Goal: Task Accomplishment & Management: Manage account settings

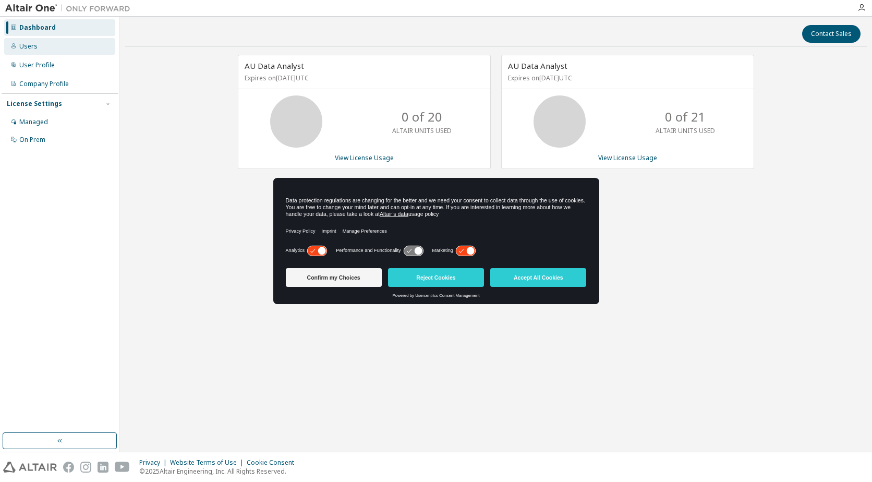
click at [35, 47] on div "Users" at bounding box center [28, 46] width 18 height 8
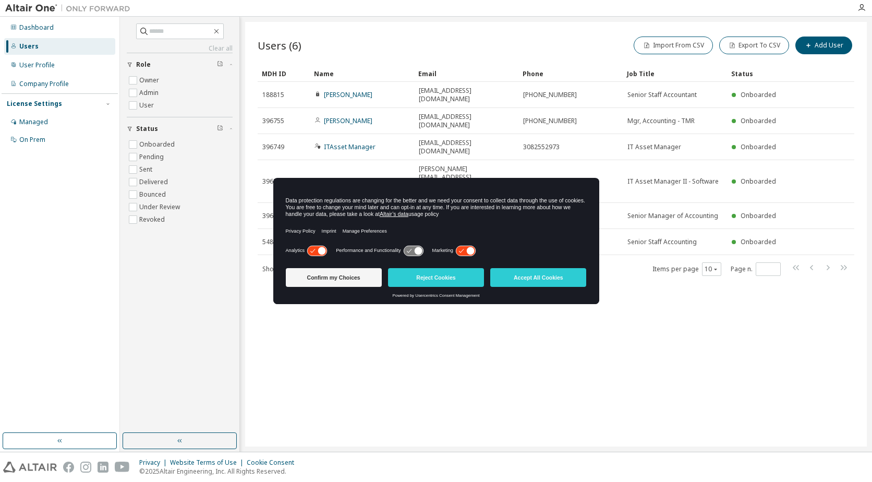
drag, startPoint x: 418, startPoint y: 184, endPoint x: 419, endPoint y: 214, distance: 29.7
click at [419, 214] on div "Data protection regulations are changing for the better and we need your consen…" at bounding box center [436, 210] width 326 height 65
click at [430, 274] on button "Reject Cookies" at bounding box center [436, 277] width 96 height 19
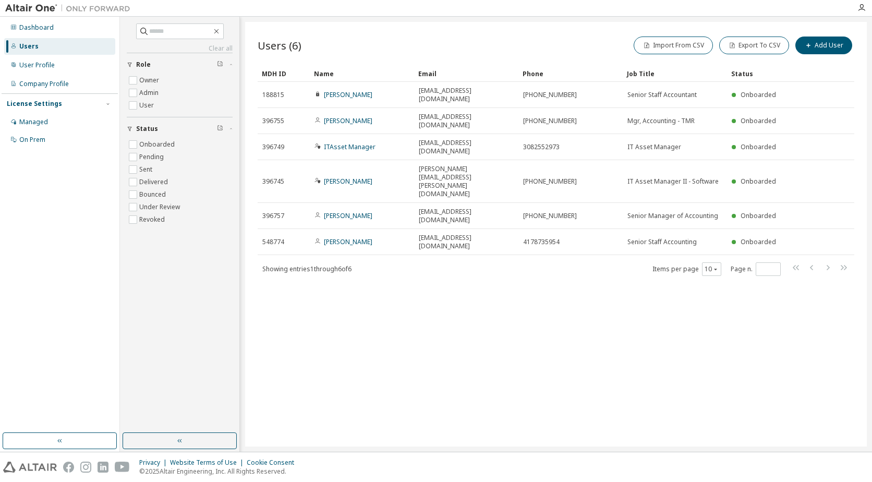
click at [680, 338] on div "Users (6) Import From CSV Export To CSV Add User Clear Load Save Save As Field …" at bounding box center [556, 234] width 622 height 425
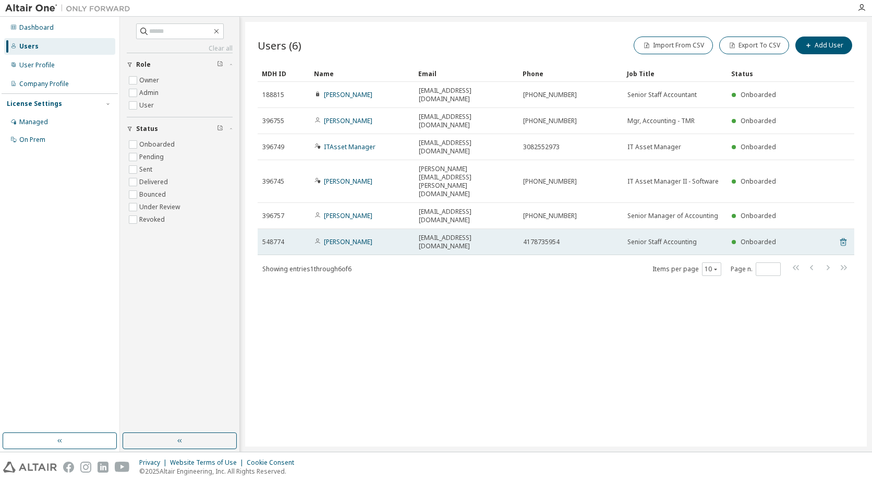
click at [845, 236] on icon at bounding box center [843, 242] width 9 height 13
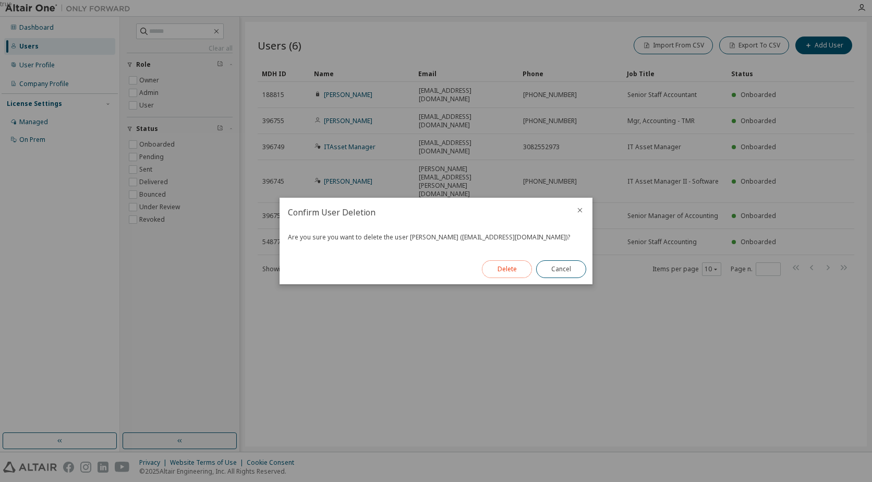
click at [513, 271] on button "Delete" at bounding box center [507, 269] width 50 height 18
click at [553, 271] on button "Close" at bounding box center [561, 269] width 50 height 18
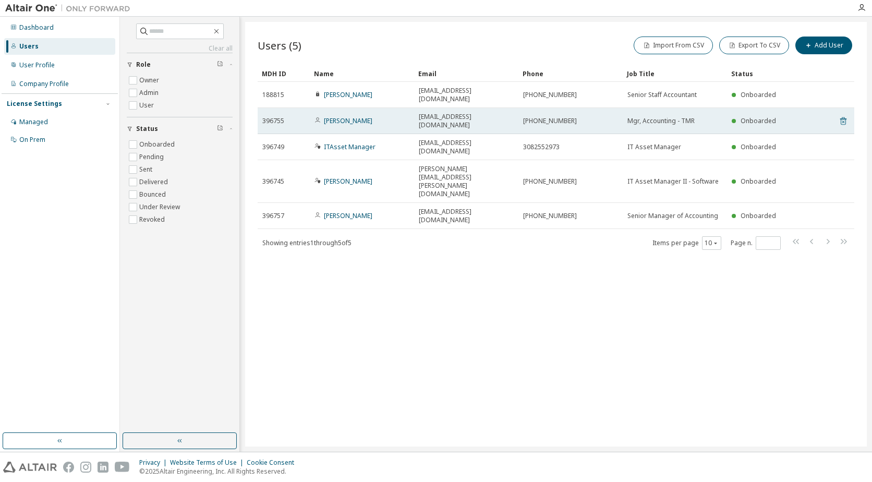
click at [841, 115] on icon at bounding box center [843, 121] width 9 height 13
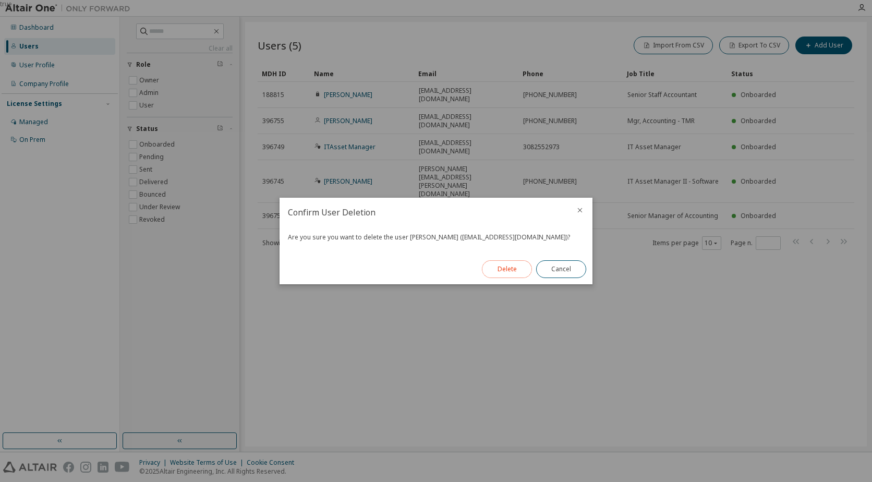
click at [501, 272] on button "Delete" at bounding box center [507, 269] width 50 height 18
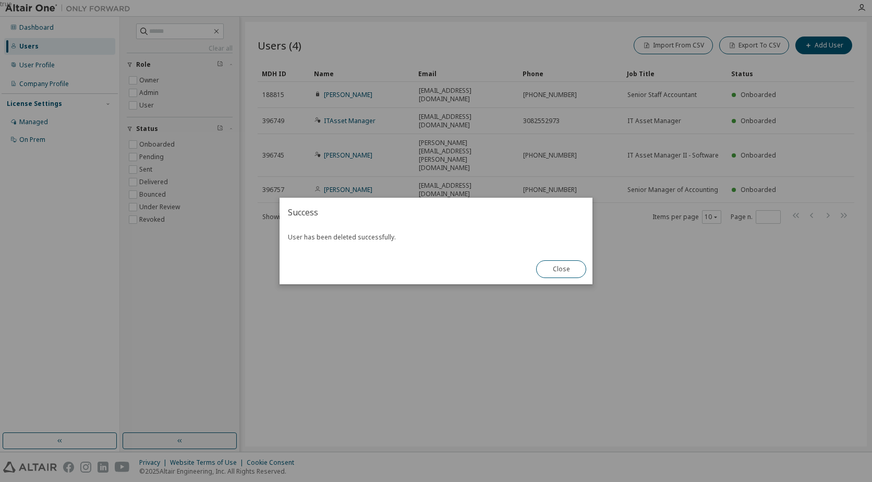
click at [805, 275] on div "true" at bounding box center [436, 241] width 872 height 482
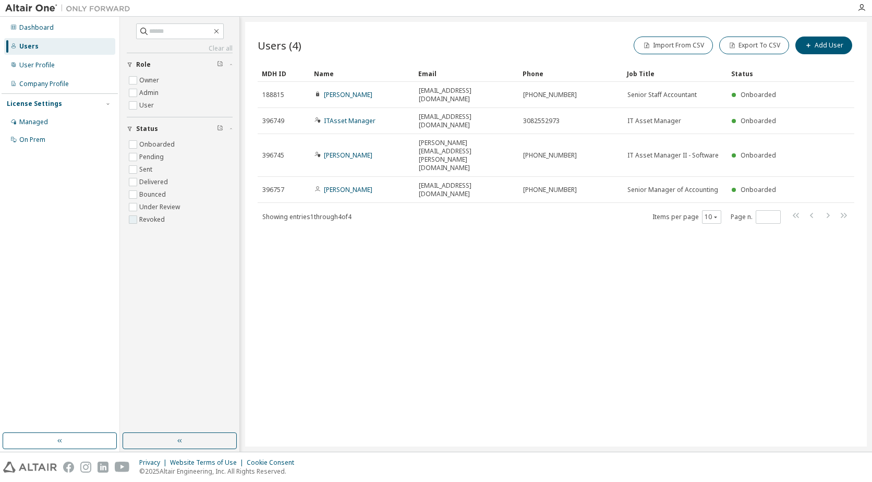
click at [153, 219] on label "Revoked" at bounding box center [153, 219] width 28 height 13
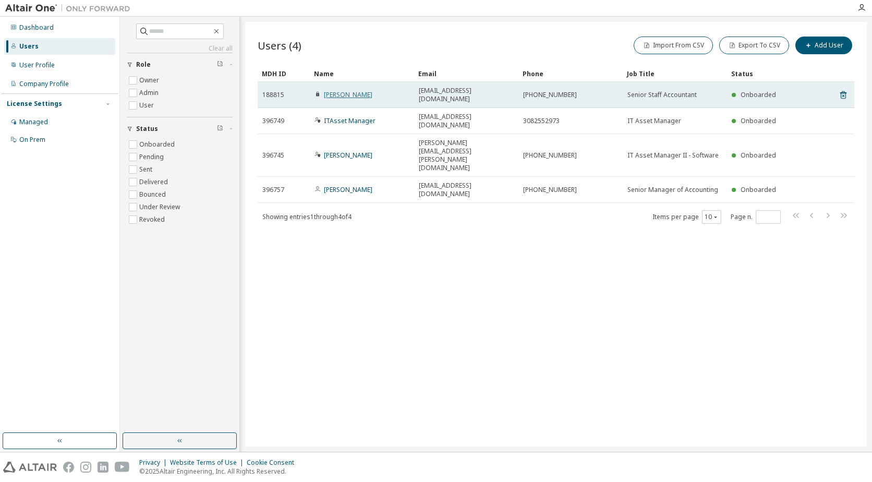
click at [342, 91] on link "Michelle Adney" at bounding box center [348, 94] width 49 height 9
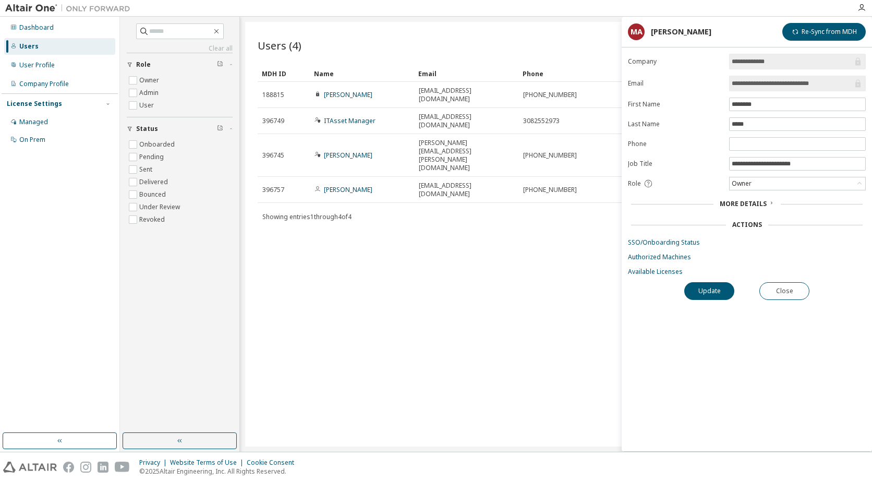
drag, startPoint x: 751, startPoint y: 203, endPoint x: 764, endPoint y: 212, distance: 15.5
click at [751, 204] on span "More Details" at bounding box center [743, 203] width 47 height 9
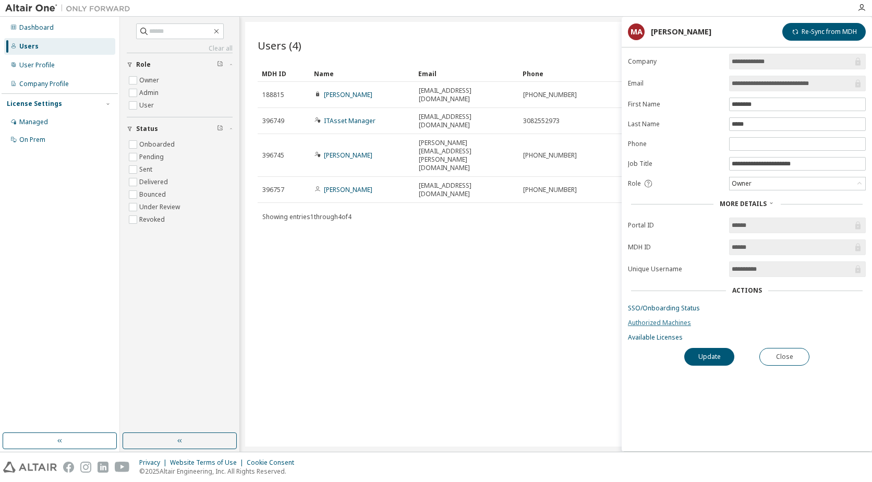
click at [677, 324] on link "Authorized Machines" at bounding box center [747, 323] width 238 height 8
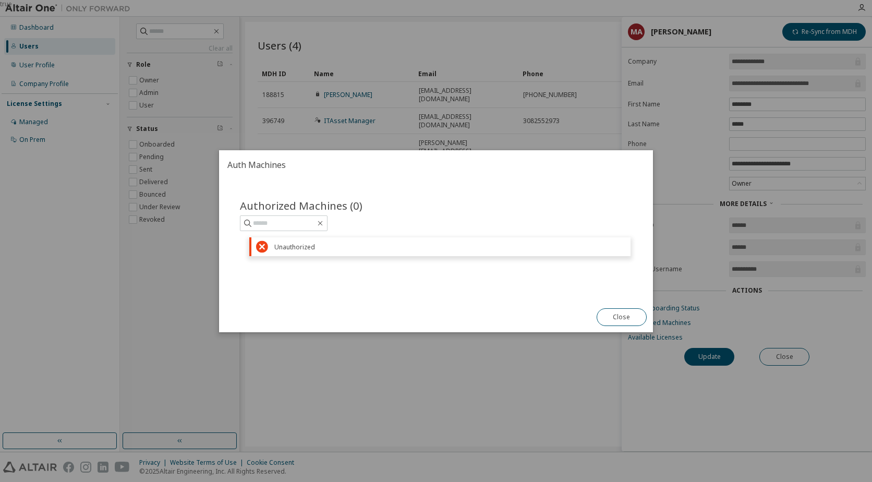
click at [423, 379] on div "true" at bounding box center [436, 241] width 872 height 482
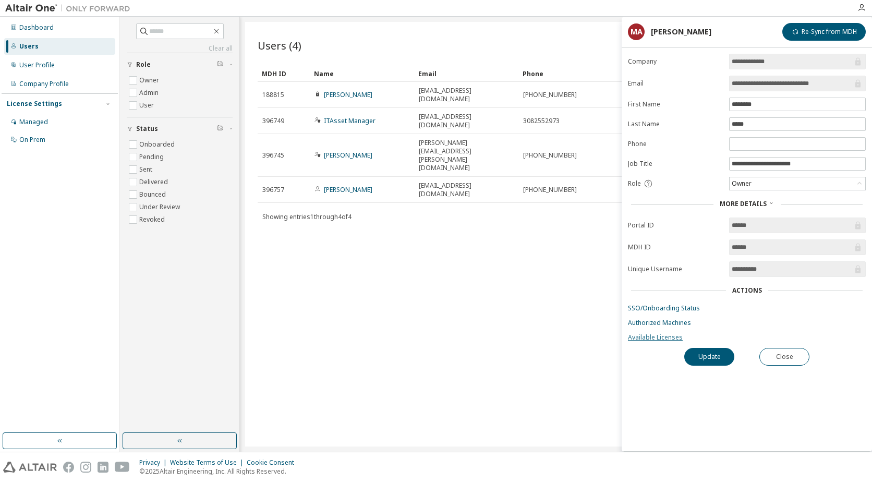
click at [653, 336] on link "Available Licenses" at bounding box center [747, 337] width 238 height 8
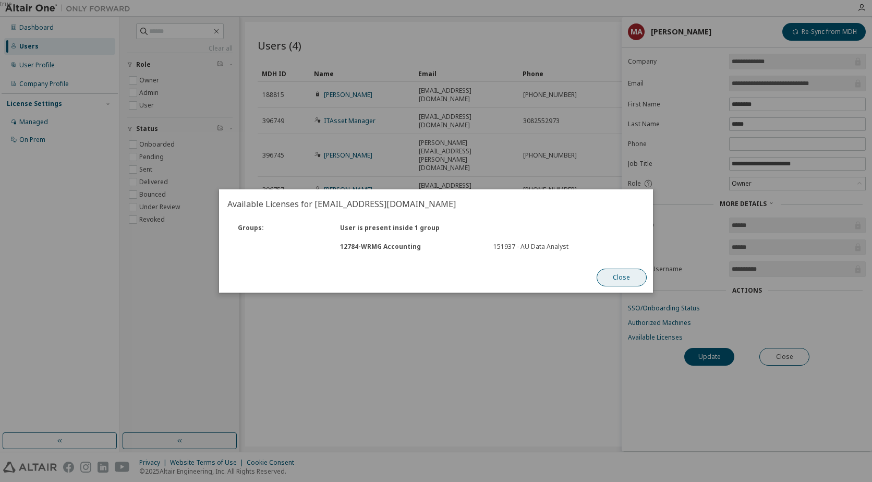
click at [628, 276] on button "Close" at bounding box center [622, 278] width 50 height 18
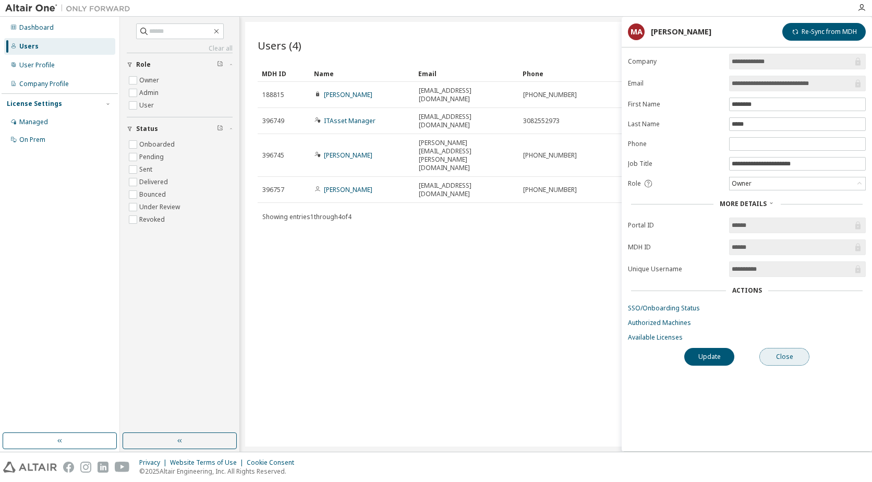
click at [801, 356] on button "Close" at bounding box center [785, 357] width 50 height 18
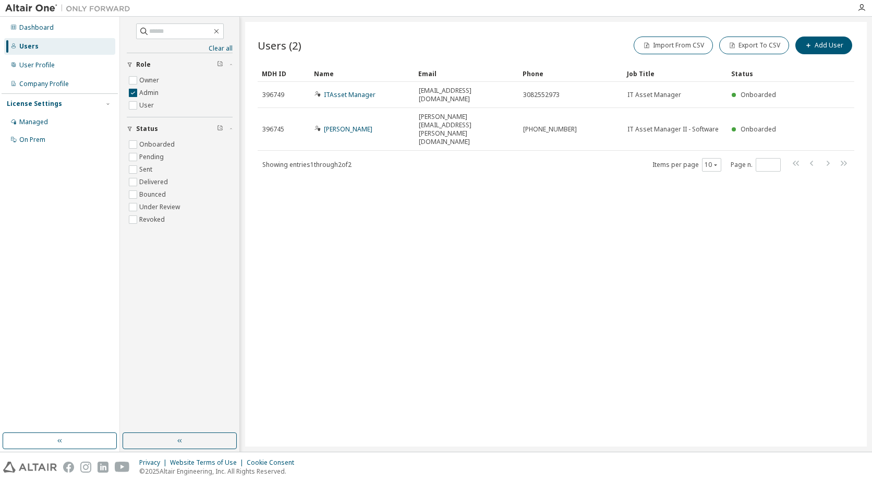
click at [360, 92] on link "ITAsset Manager" at bounding box center [350, 94] width 52 height 9
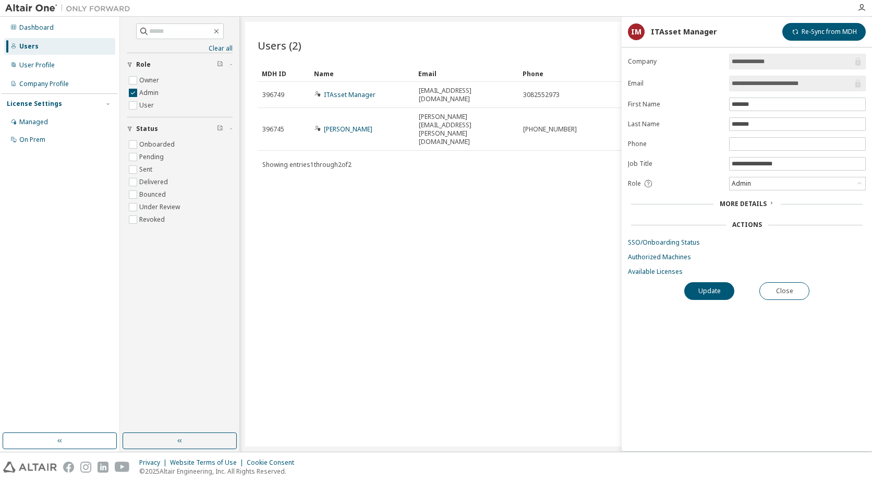
click at [752, 207] on span "More Details" at bounding box center [743, 203] width 47 height 9
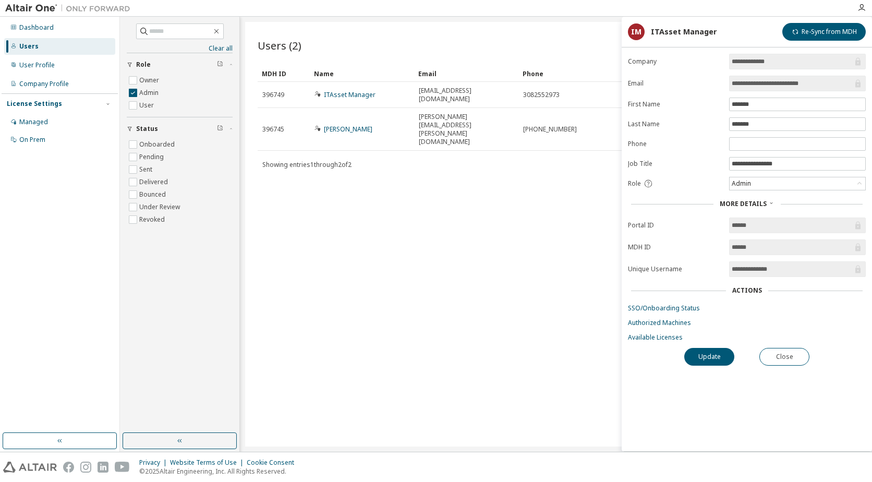
click at [752, 207] on span "More Details" at bounding box center [743, 203] width 47 height 9
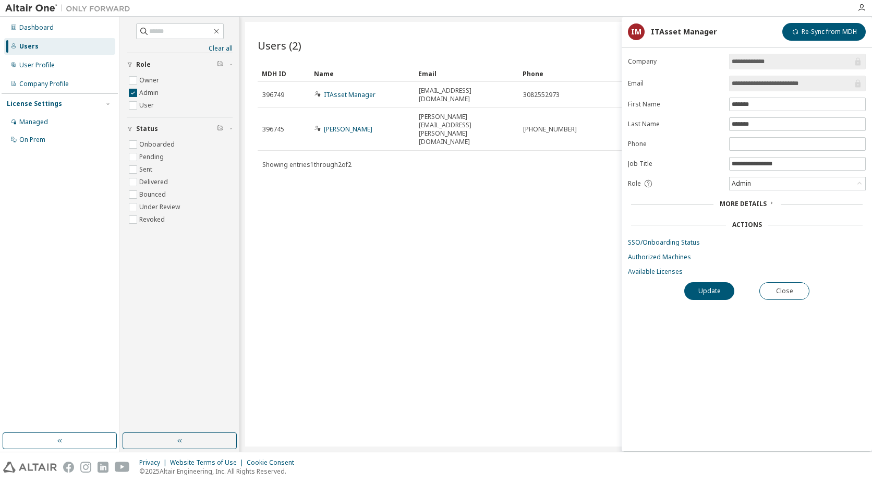
click at [378, 217] on div "Users (2) Import From CSV Export To CSV Add User Clear Load Save Save As Field …" at bounding box center [556, 234] width 622 height 425
click at [778, 294] on button "Close" at bounding box center [785, 291] width 50 height 18
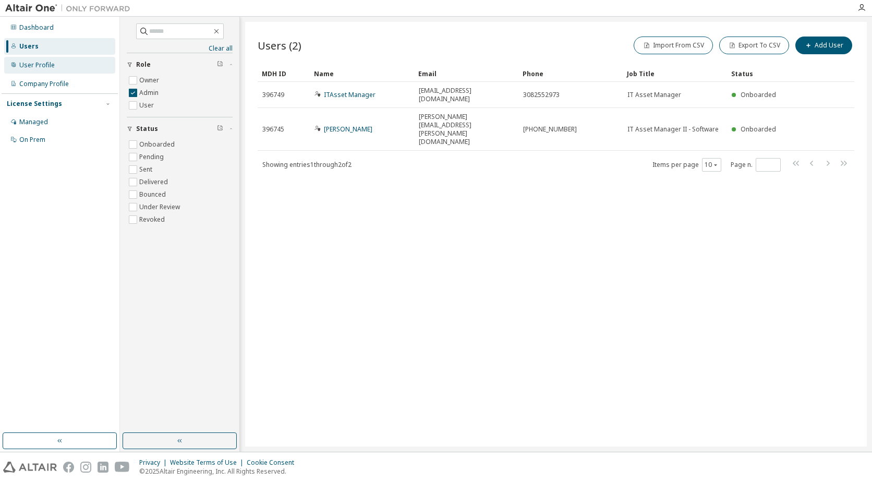
click at [41, 69] on div "User Profile" at bounding box center [36, 65] width 35 height 8
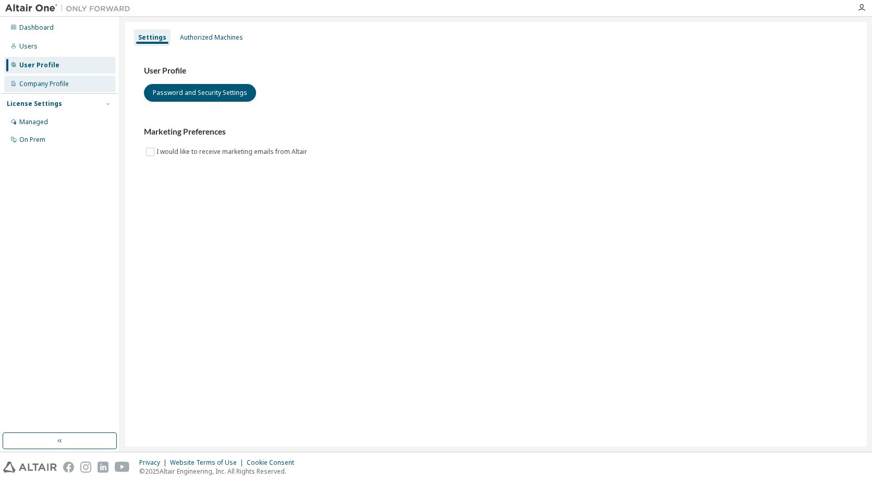
click at [67, 88] on div "Company Profile" at bounding box center [44, 84] width 50 height 8
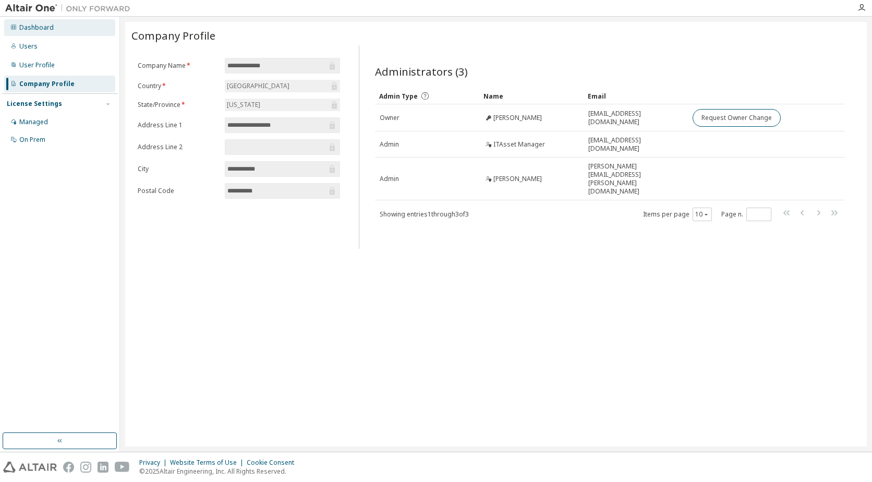
click at [37, 26] on div "Dashboard" at bounding box center [36, 27] width 34 height 8
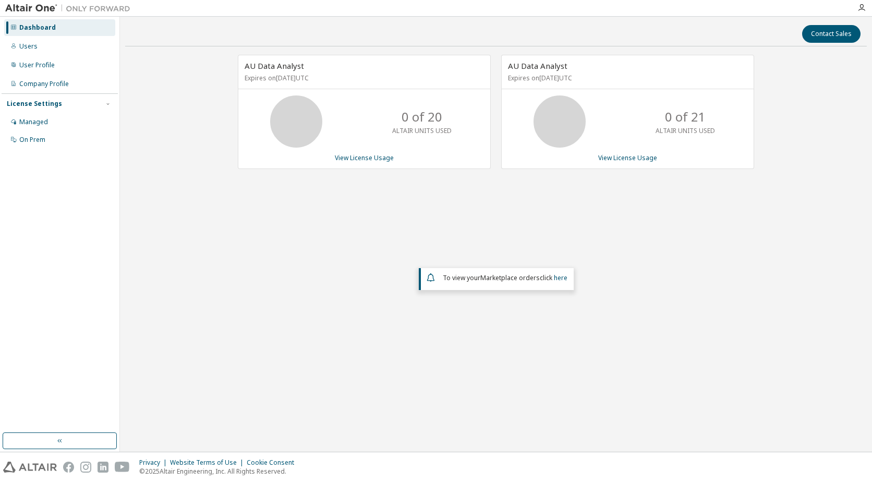
click at [741, 219] on div "AU Data Analyst Expires on October 26, 2025 UTC 0 of 20 ALTAIR UNITS USED View …" at bounding box center [496, 212] width 742 height 314
click at [26, 46] on div "Users" at bounding box center [28, 46] width 18 height 8
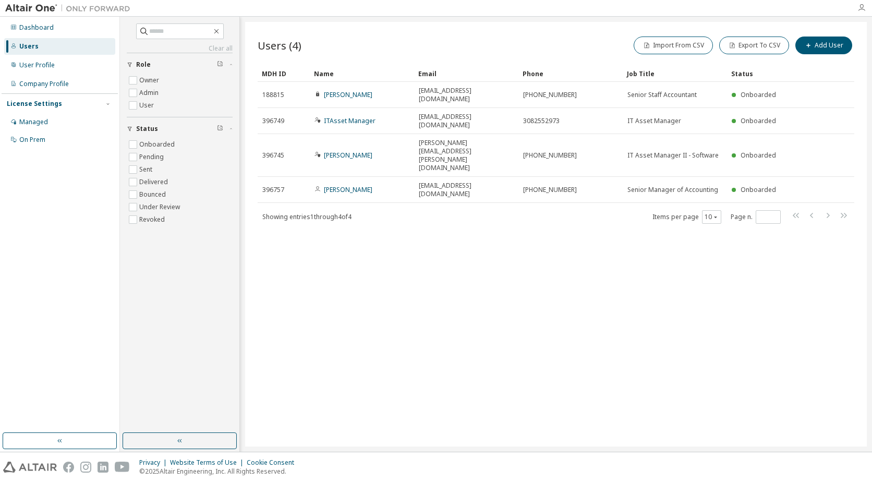
click at [861, 5] on icon "button" at bounding box center [862, 8] width 8 height 8
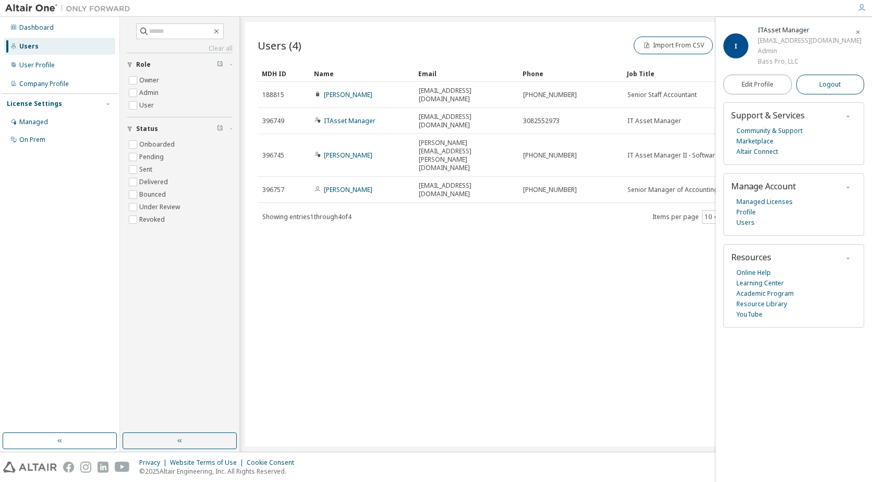
click at [839, 85] on span "Logout" at bounding box center [830, 84] width 21 height 10
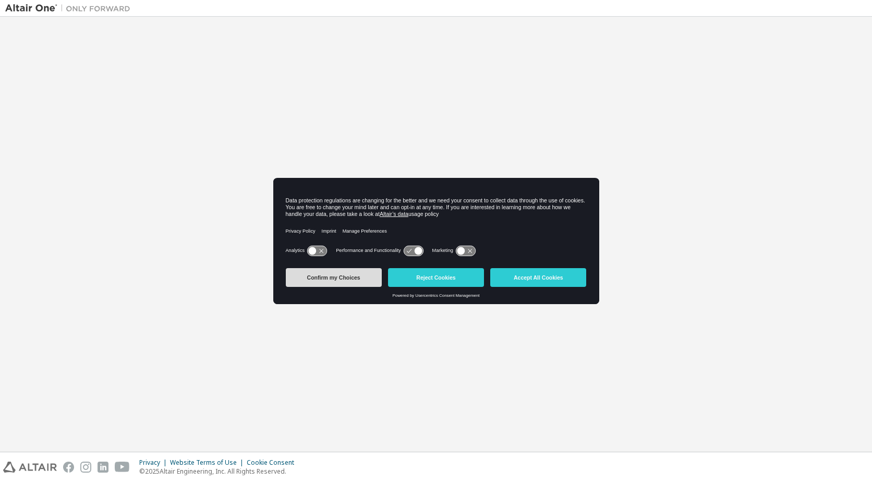
click at [336, 280] on button "Confirm my Choices" at bounding box center [334, 277] width 96 height 19
